Goal: Information Seeking & Learning: Learn about a topic

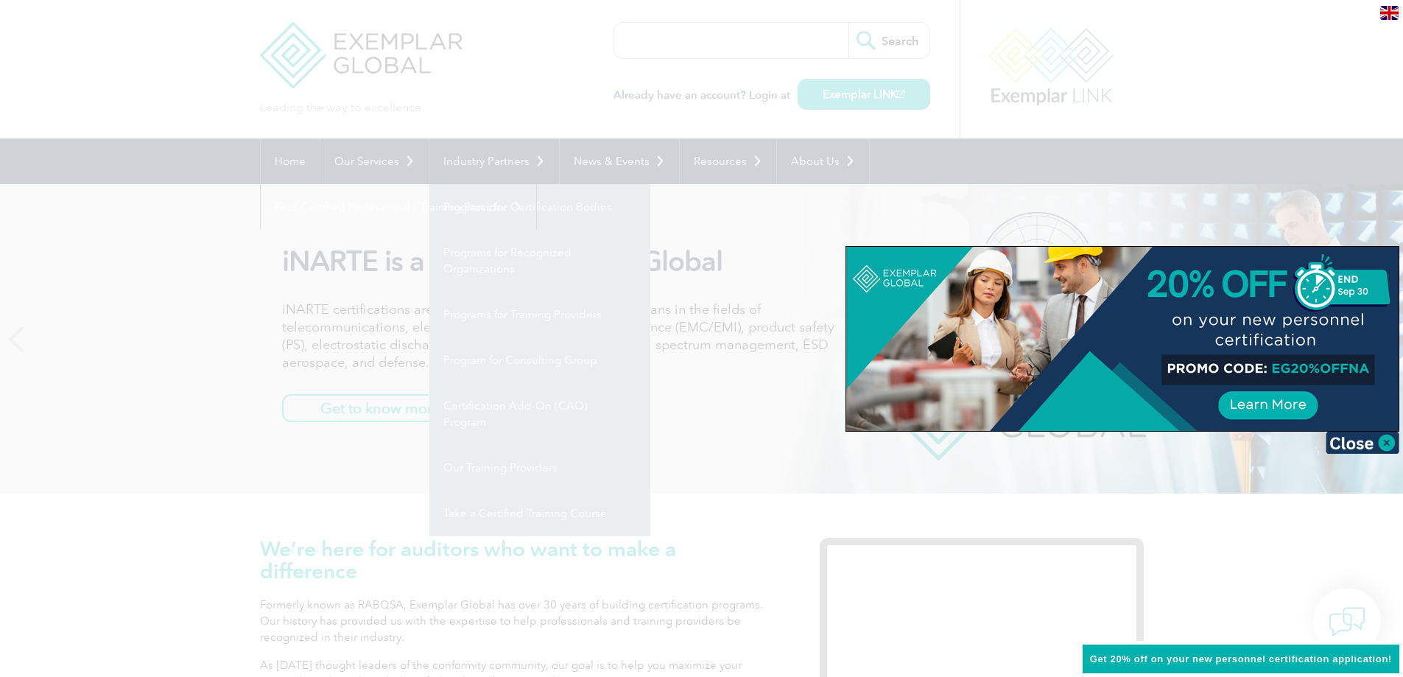
click at [148, 258] on div at bounding box center [701, 338] width 1403 height 677
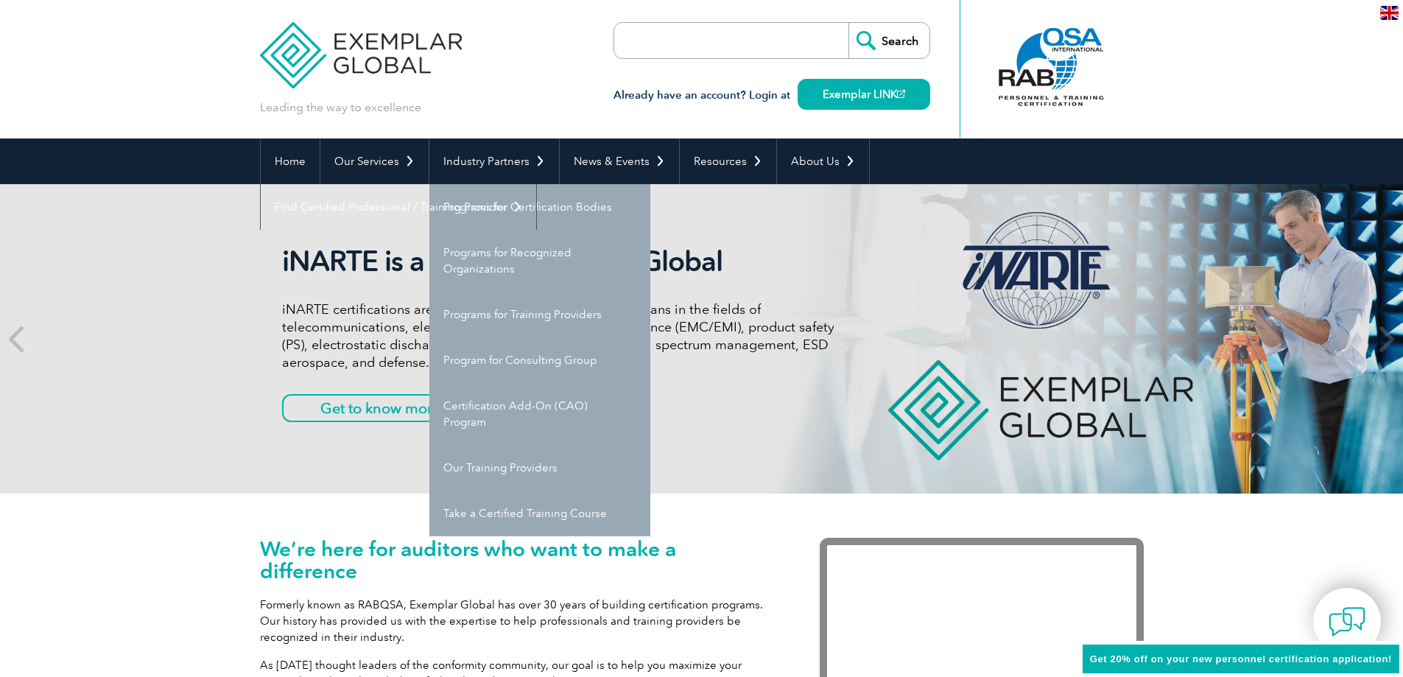
click at [133, 96] on header "Leading the way to excellence Search" at bounding box center [701, 69] width 1403 height 138
click at [494, 99] on div "Leading the way to excellence Search" at bounding box center [702, 69] width 884 height 138
click at [105, 46] on header "Leading the way to excellence Search" at bounding box center [701, 69] width 1403 height 138
click at [728, 40] on input "search" at bounding box center [698, 40] width 155 height 35
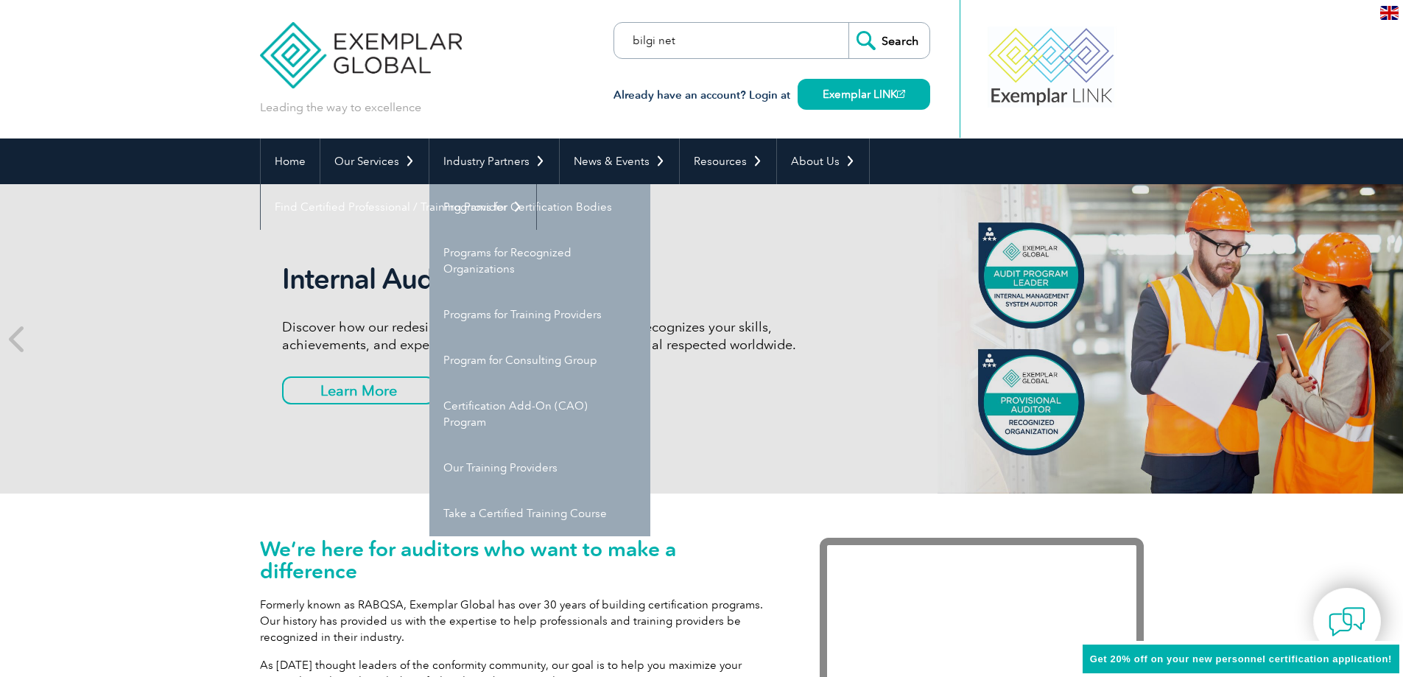
type input "bilgi net"
click at [848, 23] on input "Search" at bounding box center [888, 40] width 81 height 35
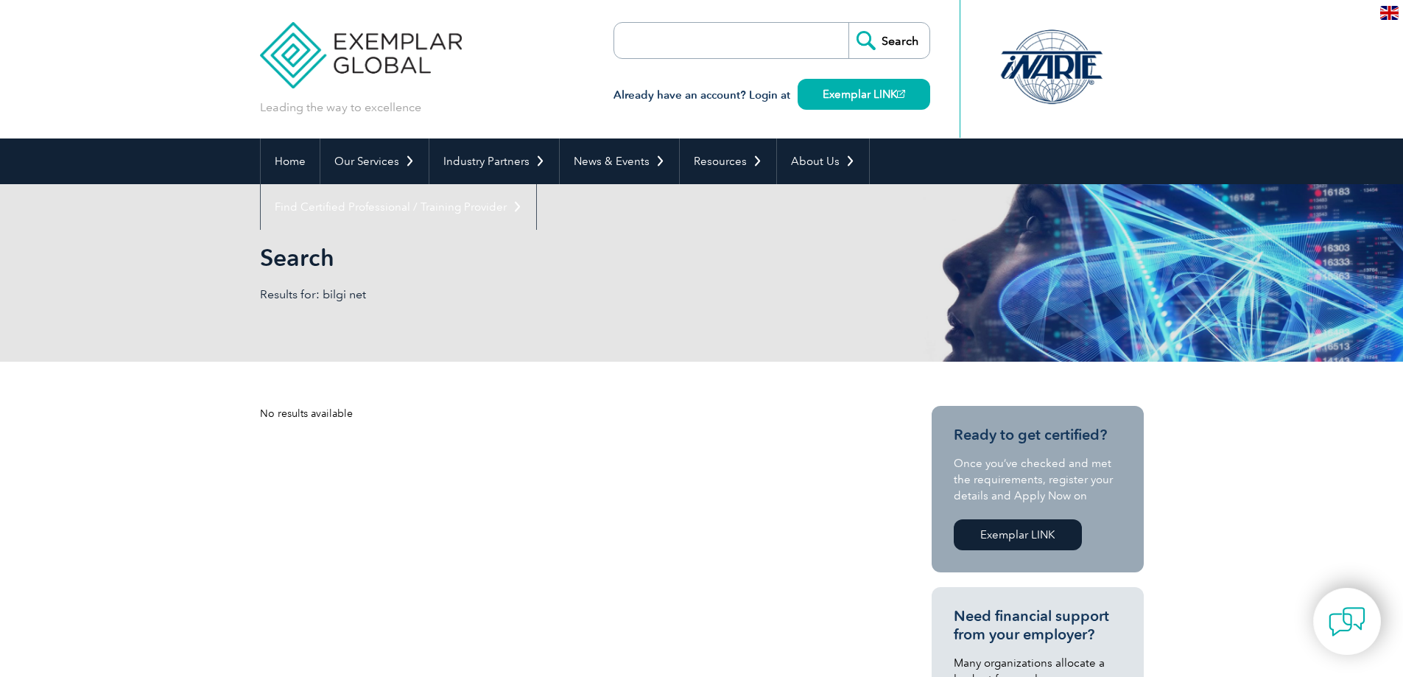
click at [646, 33] on input "search" at bounding box center [698, 40] width 155 height 35
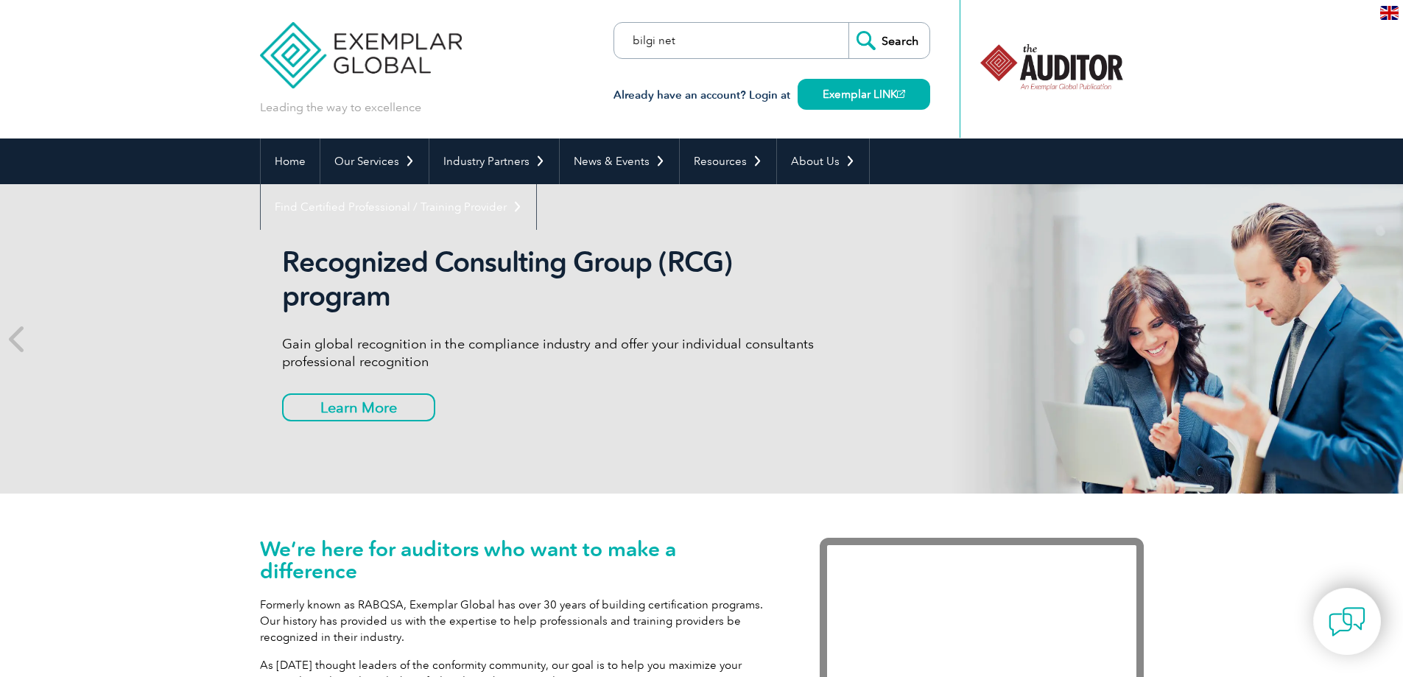
drag, startPoint x: 691, startPoint y: 40, endPoint x: 568, endPoint y: 43, distance: 122.3
click at [568, 43] on div "Leading the way to excellence Search" at bounding box center [702, 69] width 884 height 138
type input "310050"
click at [848, 23] on input "Search" at bounding box center [888, 40] width 81 height 35
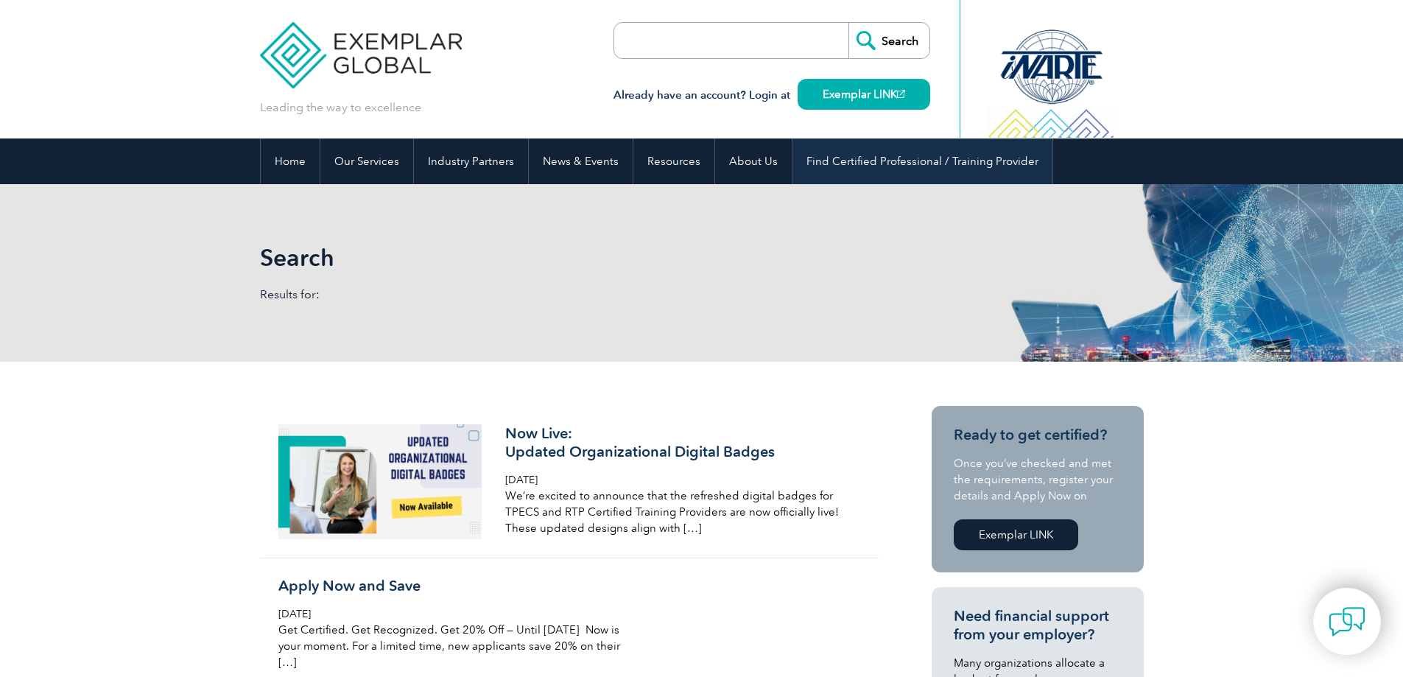
click at [890, 166] on link "Find Certified Professional / Training Provider" at bounding box center [922, 161] width 260 height 46
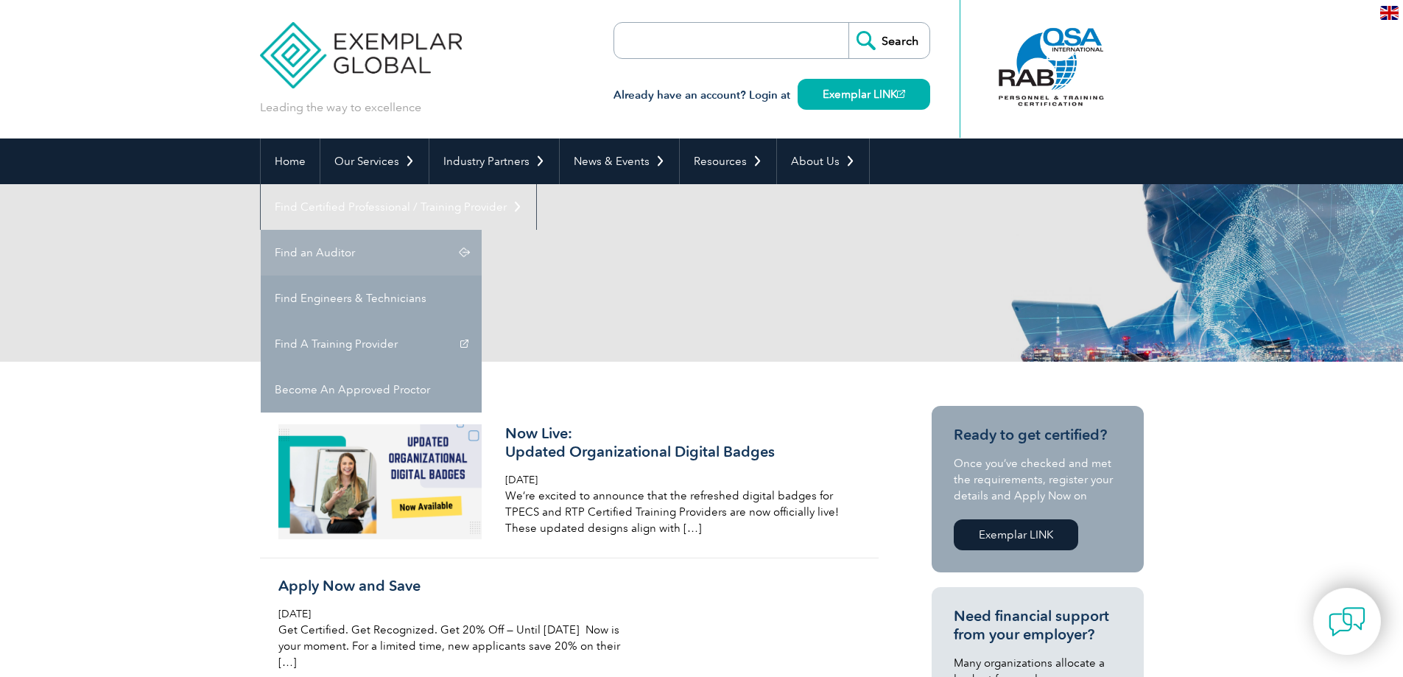
click at [482, 230] on link "Find an Auditor" at bounding box center [371, 253] width 221 height 46
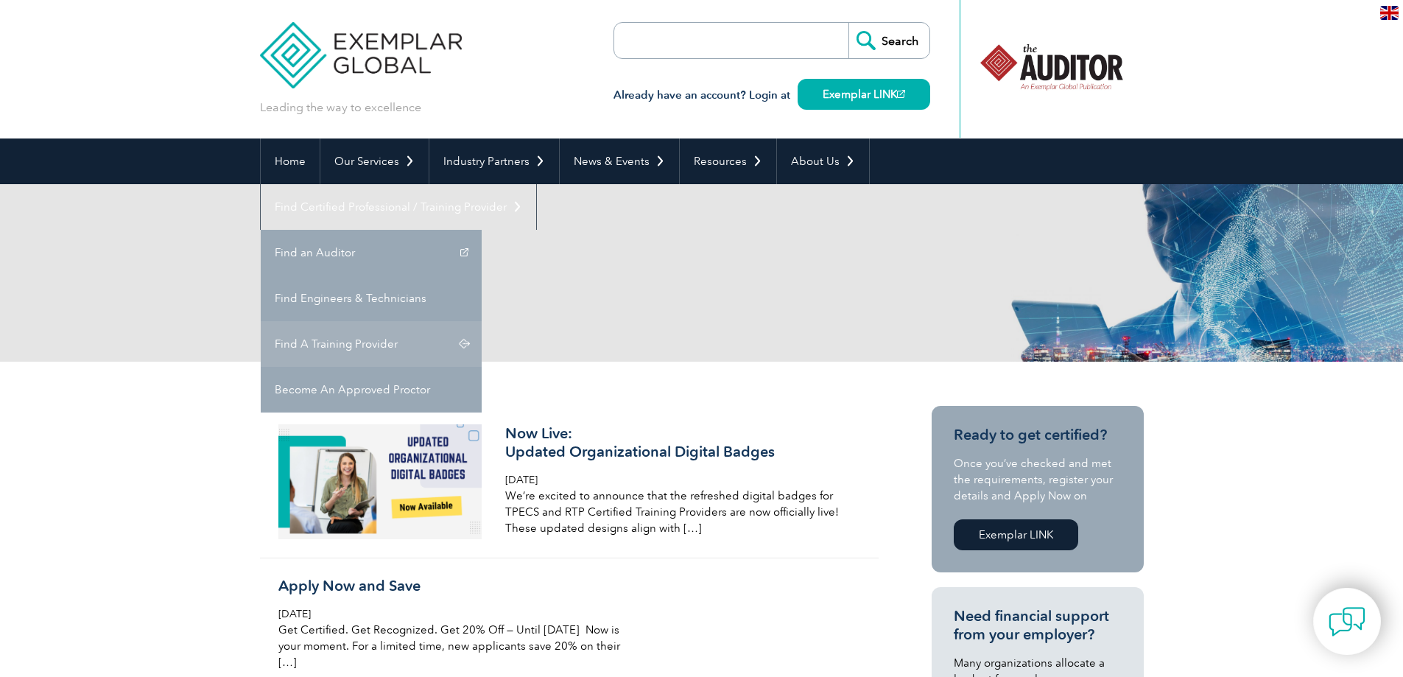
click at [482, 321] on link "Find A Training Provider" at bounding box center [371, 344] width 221 height 46
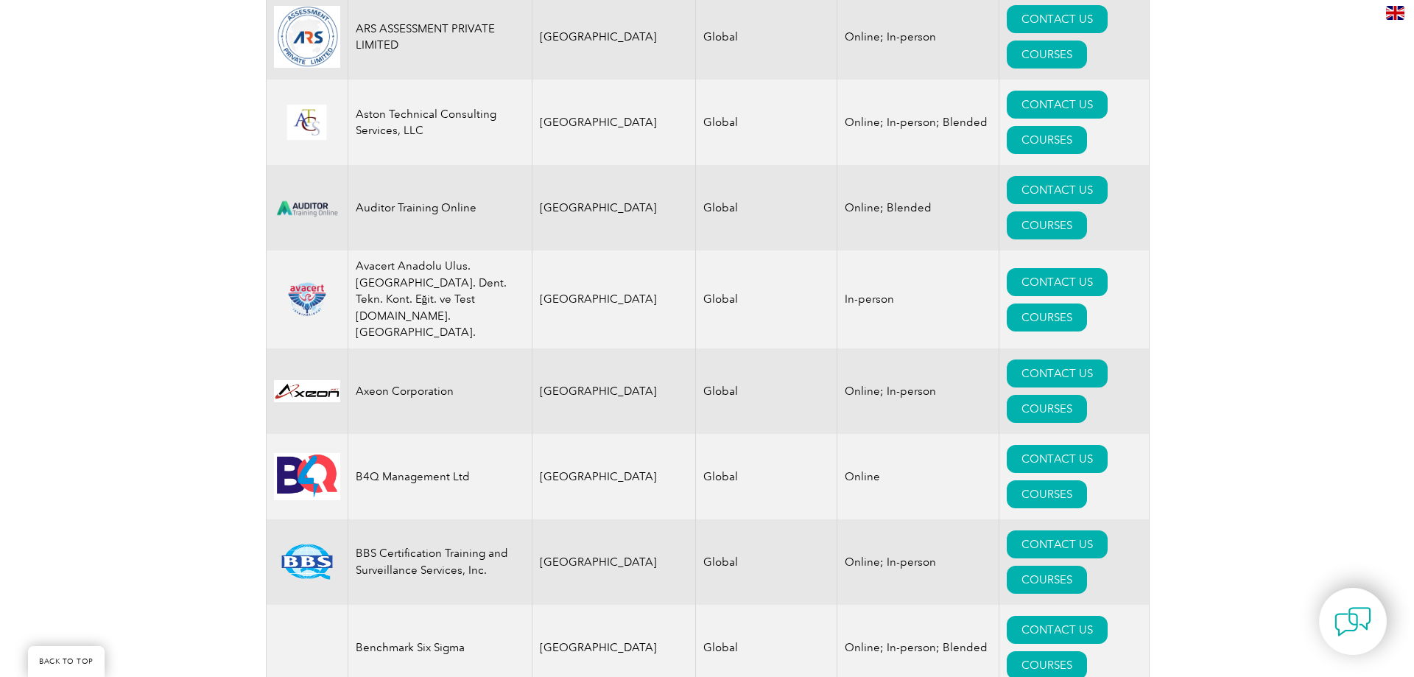
scroll to position [1964, 0]
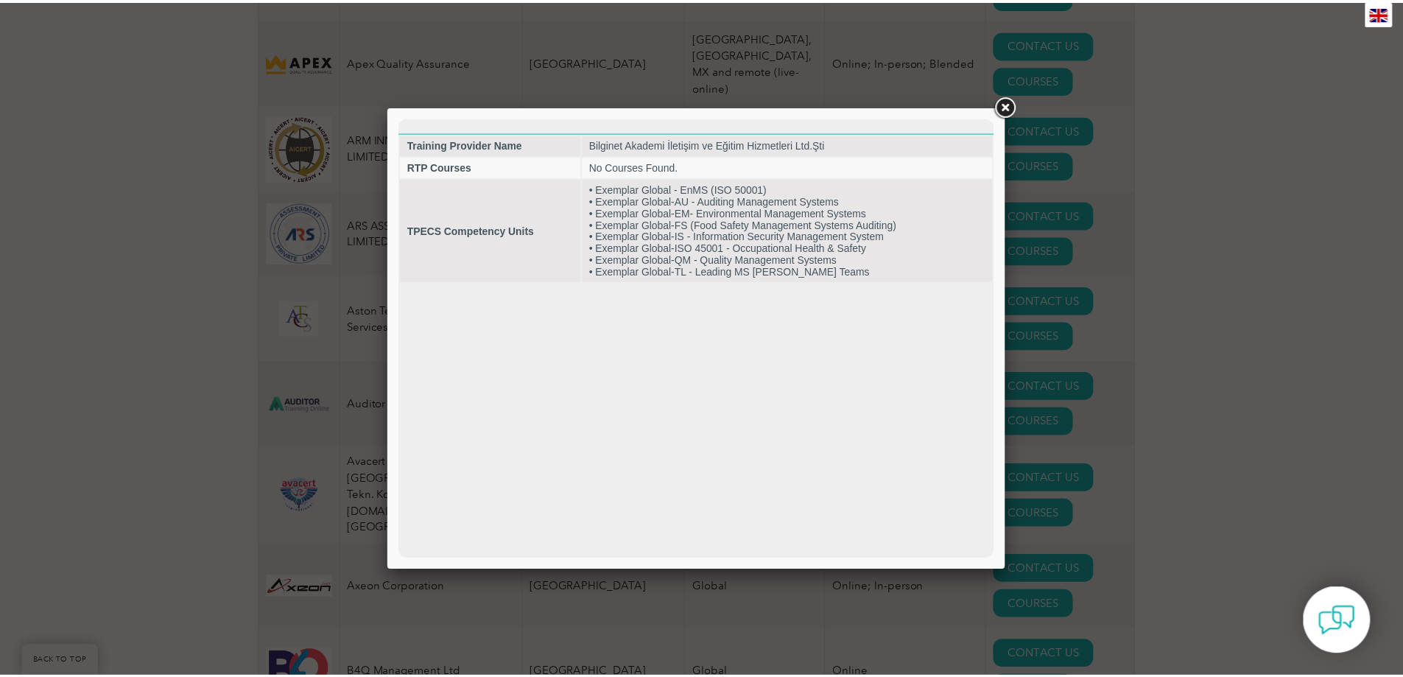
scroll to position [0, 0]
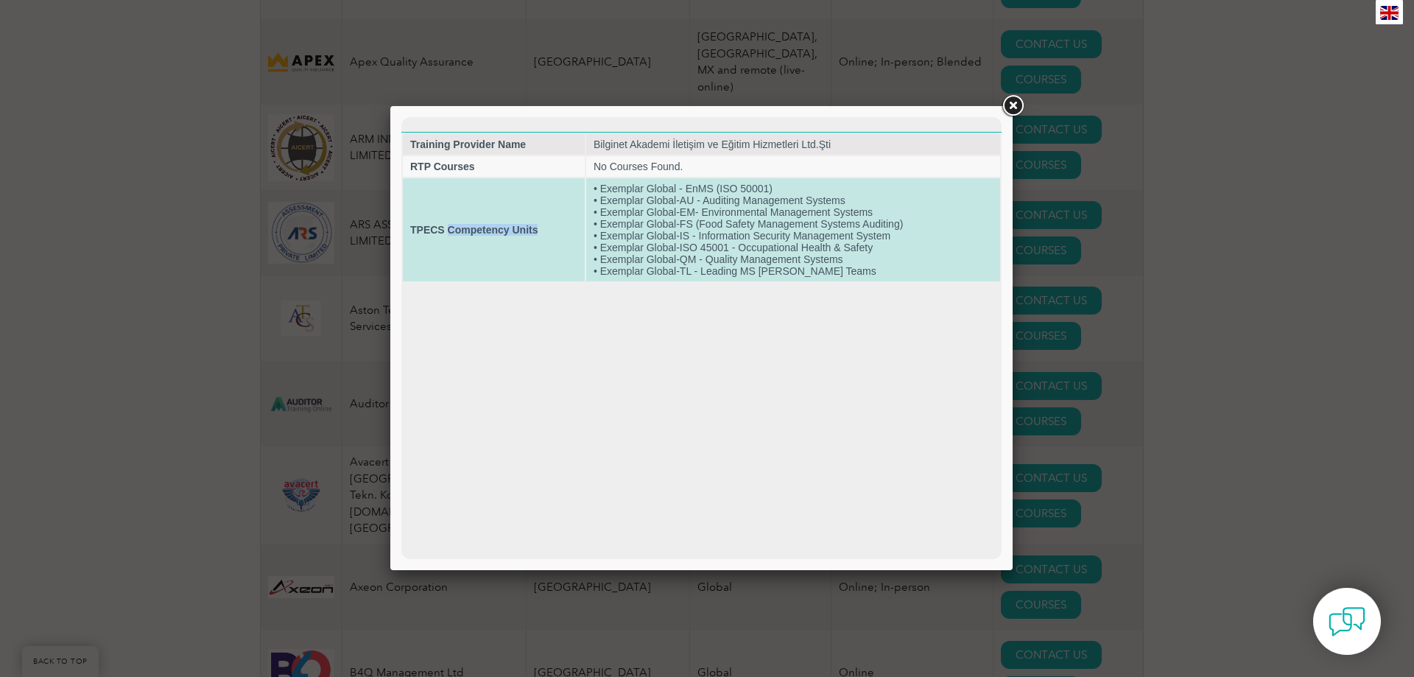
drag, startPoint x: 448, startPoint y: 229, endPoint x: 536, endPoint y: 232, distance: 87.7
click at [536, 232] on strong "TPECS Competency Units" at bounding box center [473, 230] width 127 height 12
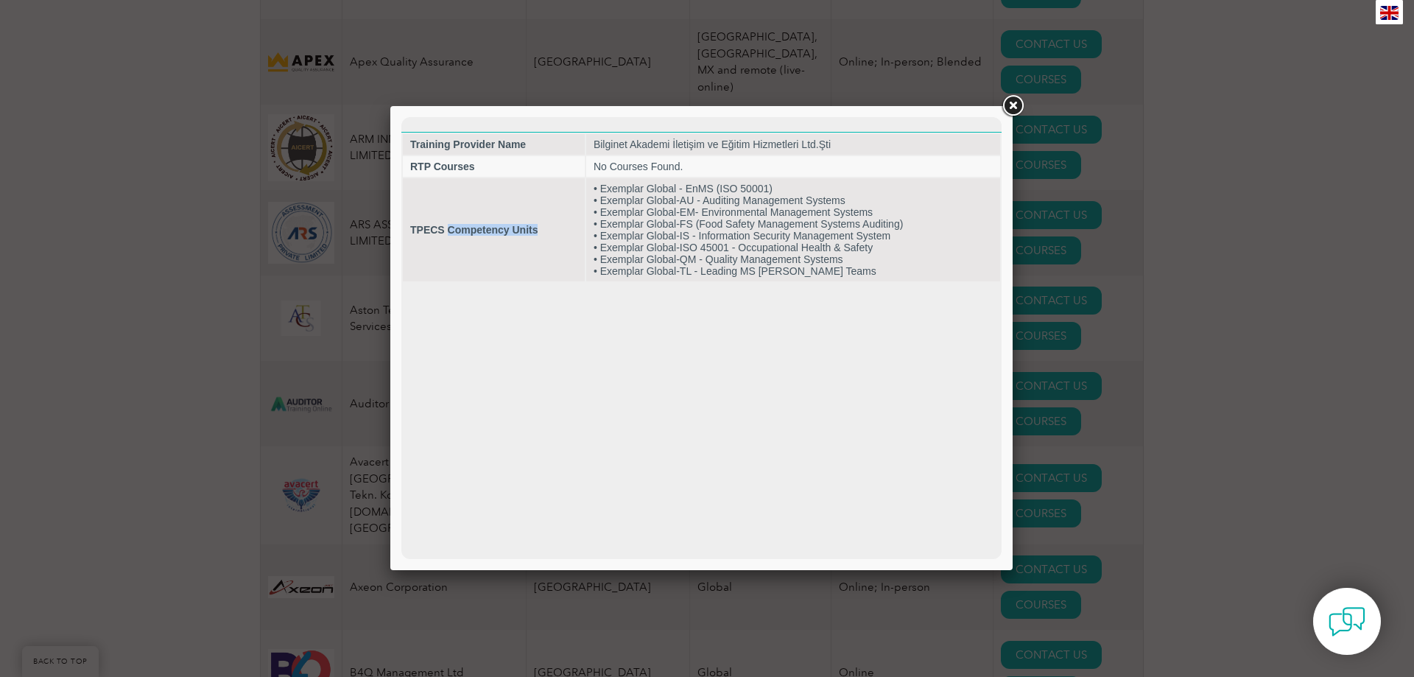
copy strong "Competency Units"
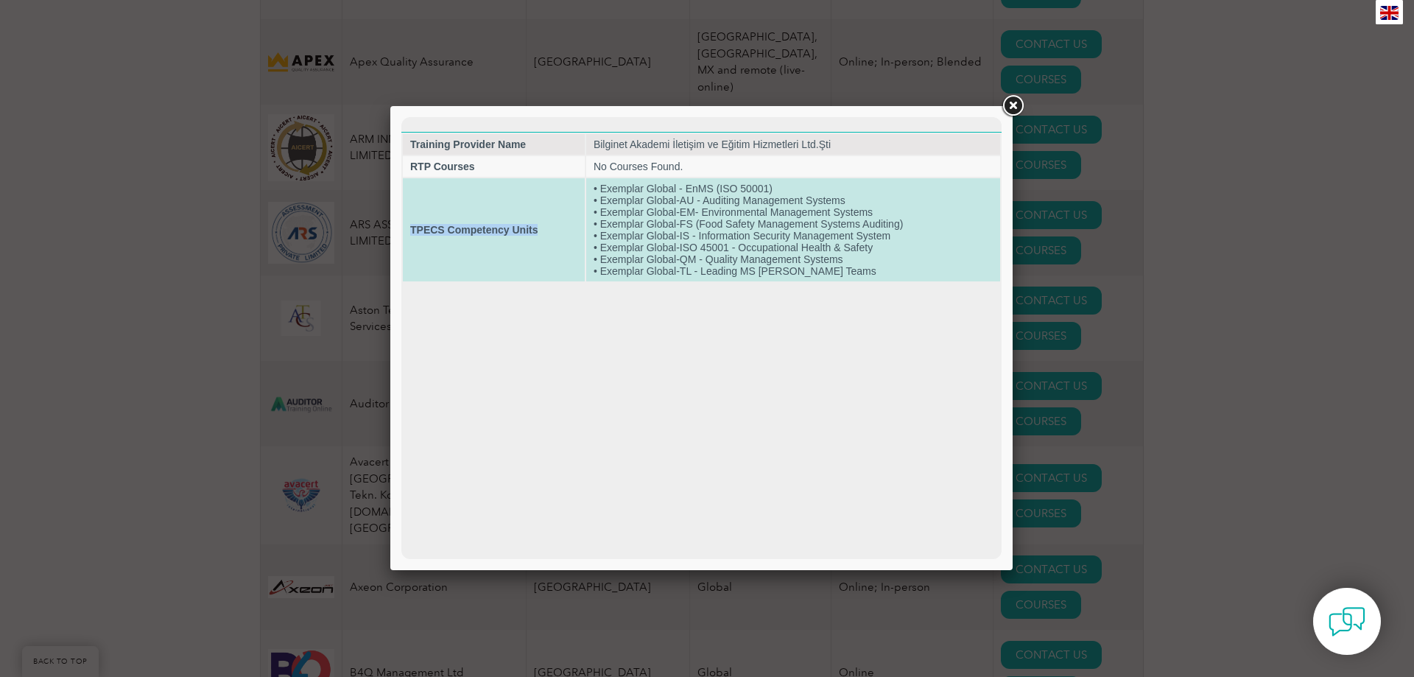
drag, startPoint x: 411, startPoint y: 228, endPoint x: 540, endPoint y: 232, distance: 129.7
click at [540, 232] on td "TPECS Competency Units" at bounding box center [494, 229] width 182 height 103
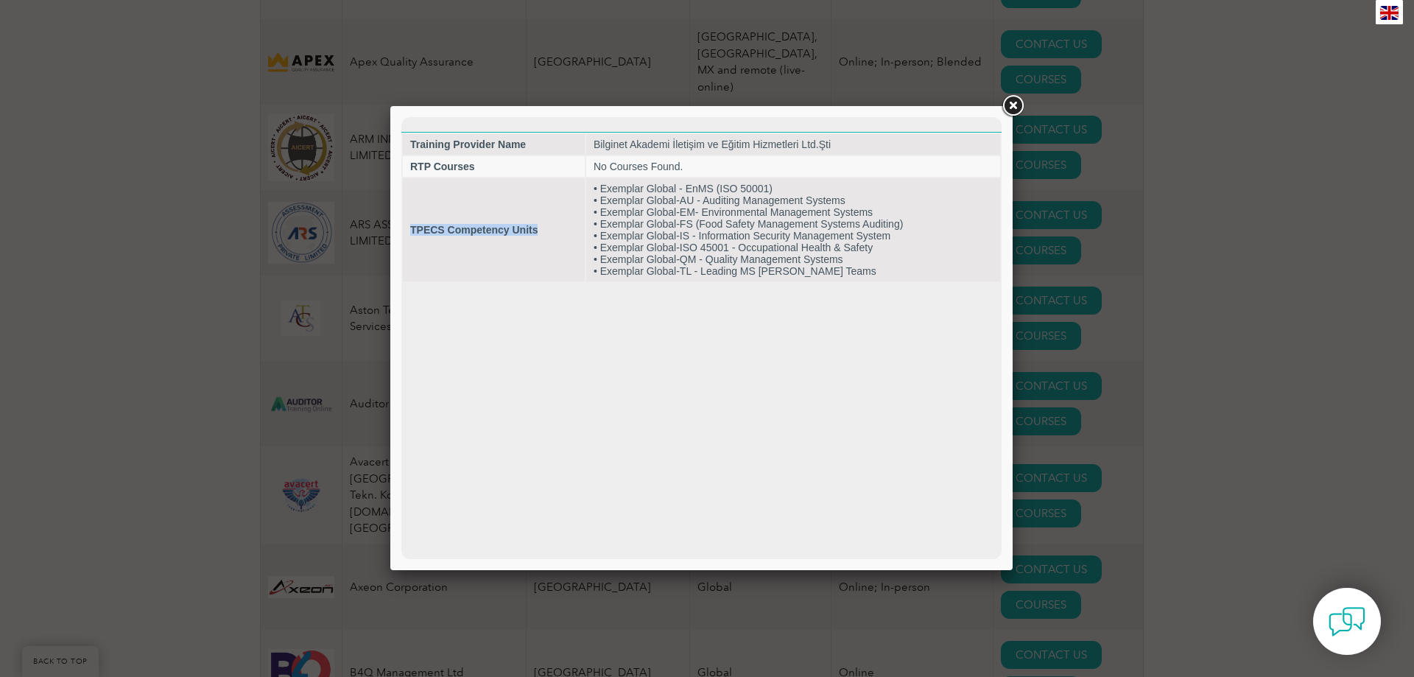
copy strong "TPECS Competency Units"
click at [1007, 103] on link at bounding box center [1012, 106] width 27 height 27
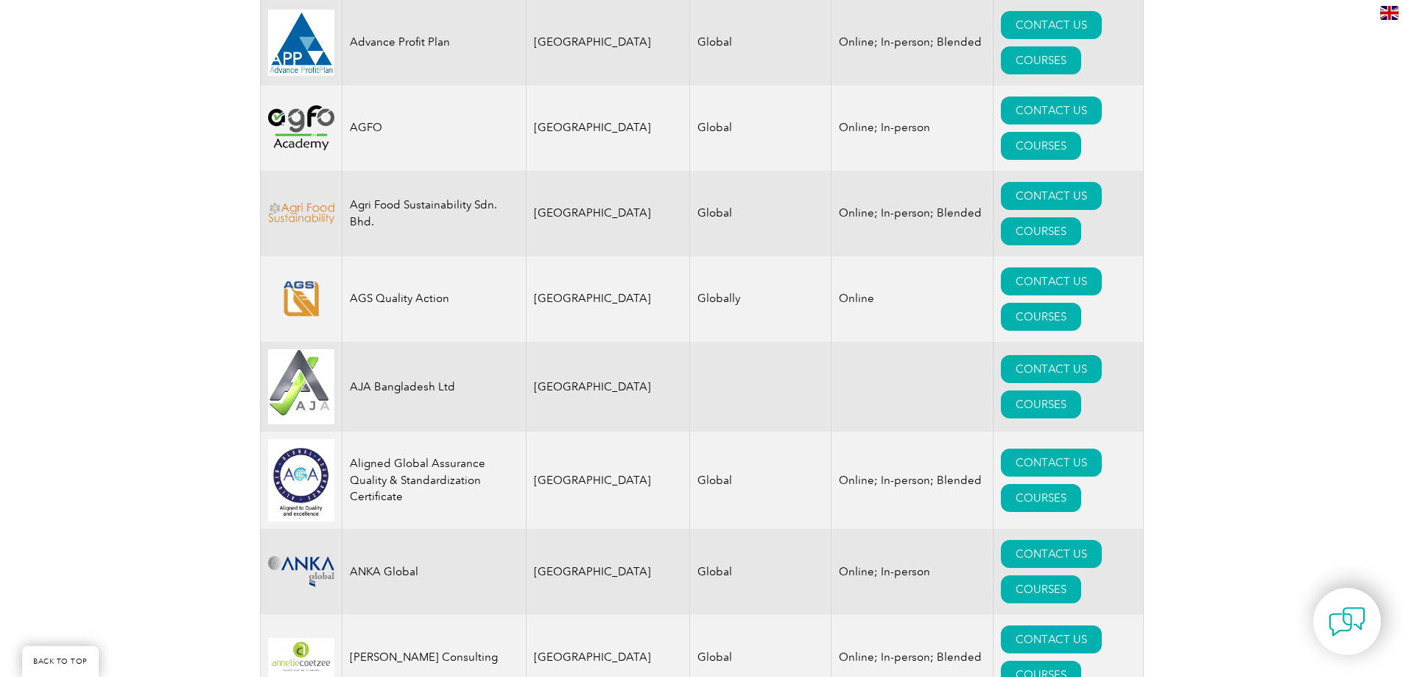
scroll to position [786, 0]
